Goal: Navigation & Orientation: Find specific page/section

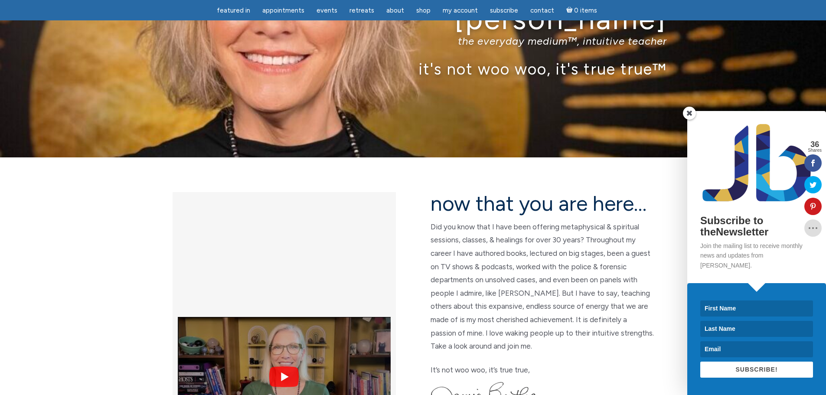
scroll to position [87, 0]
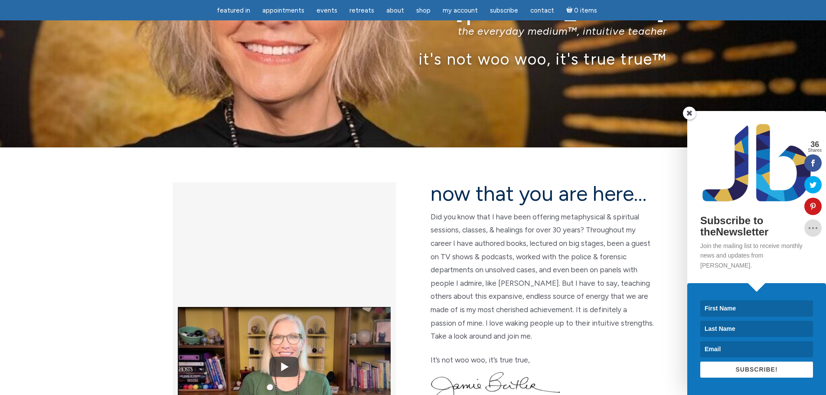
click at [687, 118] on span at bounding box center [689, 113] width 13 height 13
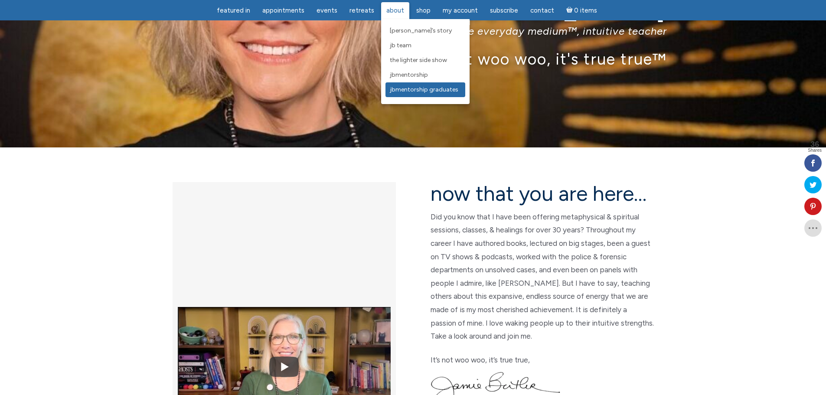
click at [428, 90] on span "JBMentorship Graduates" at bounding box center [424, 89] width 68 height 7
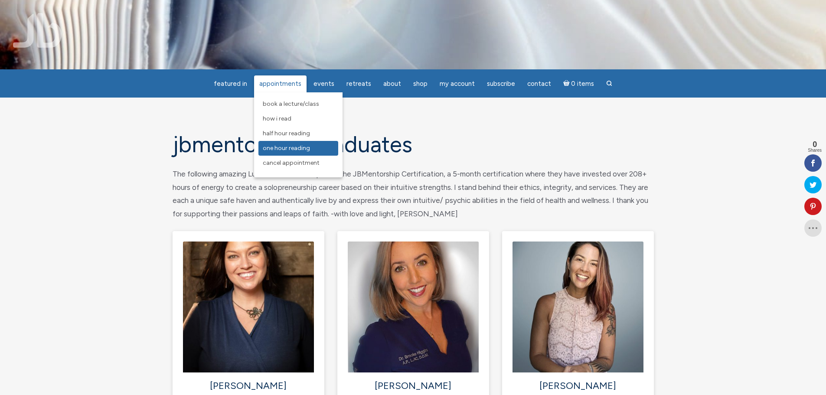
click at [320, 146] on link "One Hour Reading" at bounding box center [298, 148] width 80 height 15
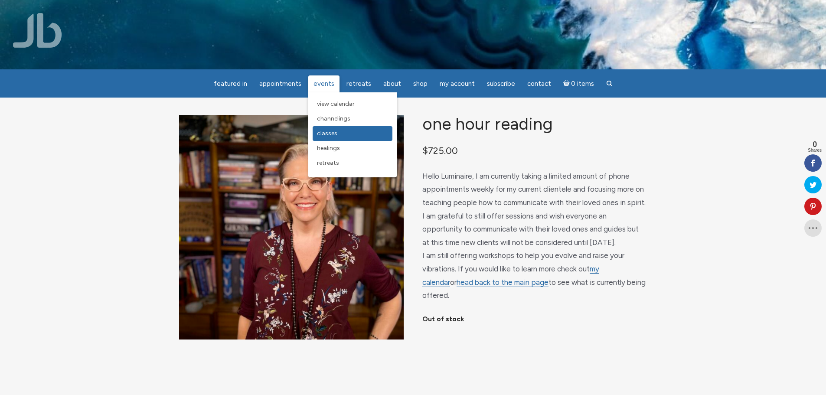
click at [341, 134] on link "Classes" at bounding box center [352, 133] width 80 height 15
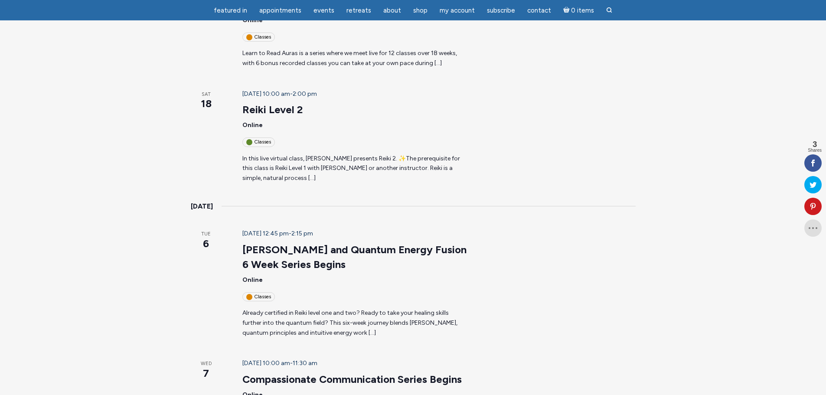
scroll to position [347, 0]
